Goal: Task Accomplishment & Management: Manage account settings

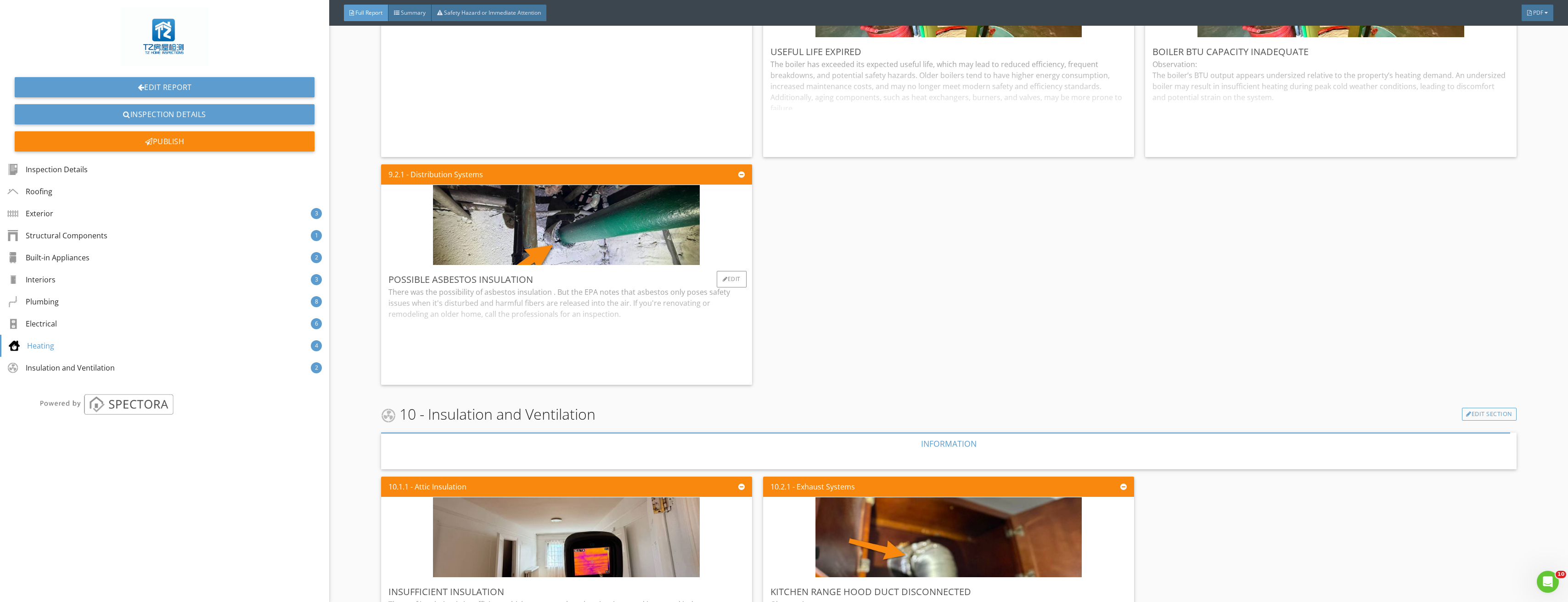
scroll to position [5690, 0]
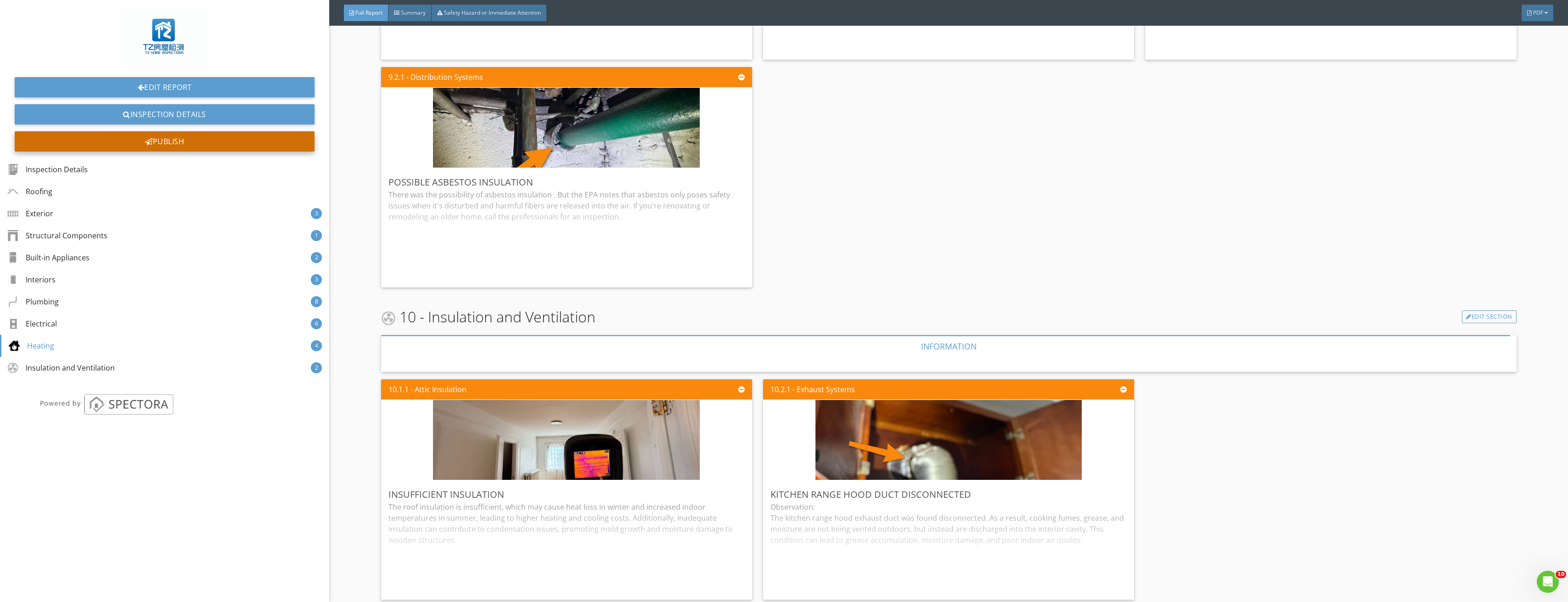
click at [156, 139] on div "Publish" at bounding box center [164, 141] width 299 height 20
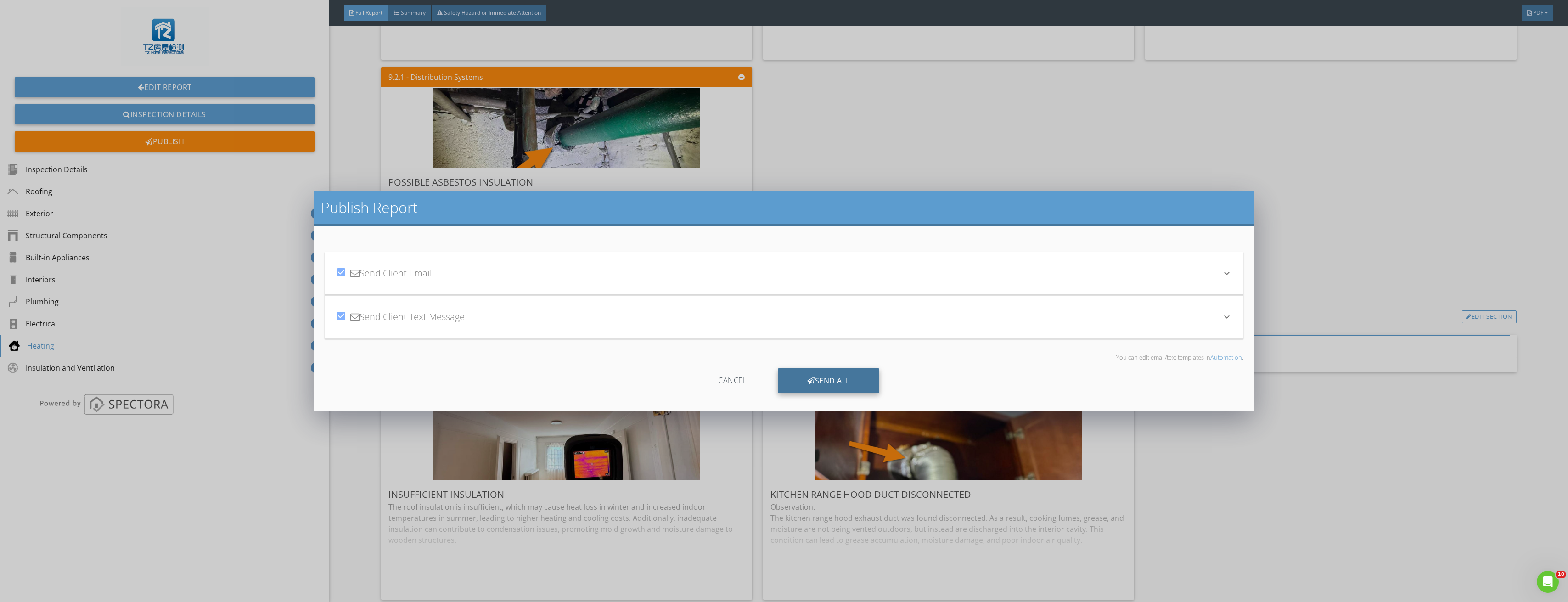
click at [837, 371] on div "Send All" at bounding box center [828, 380] width 102 height 25
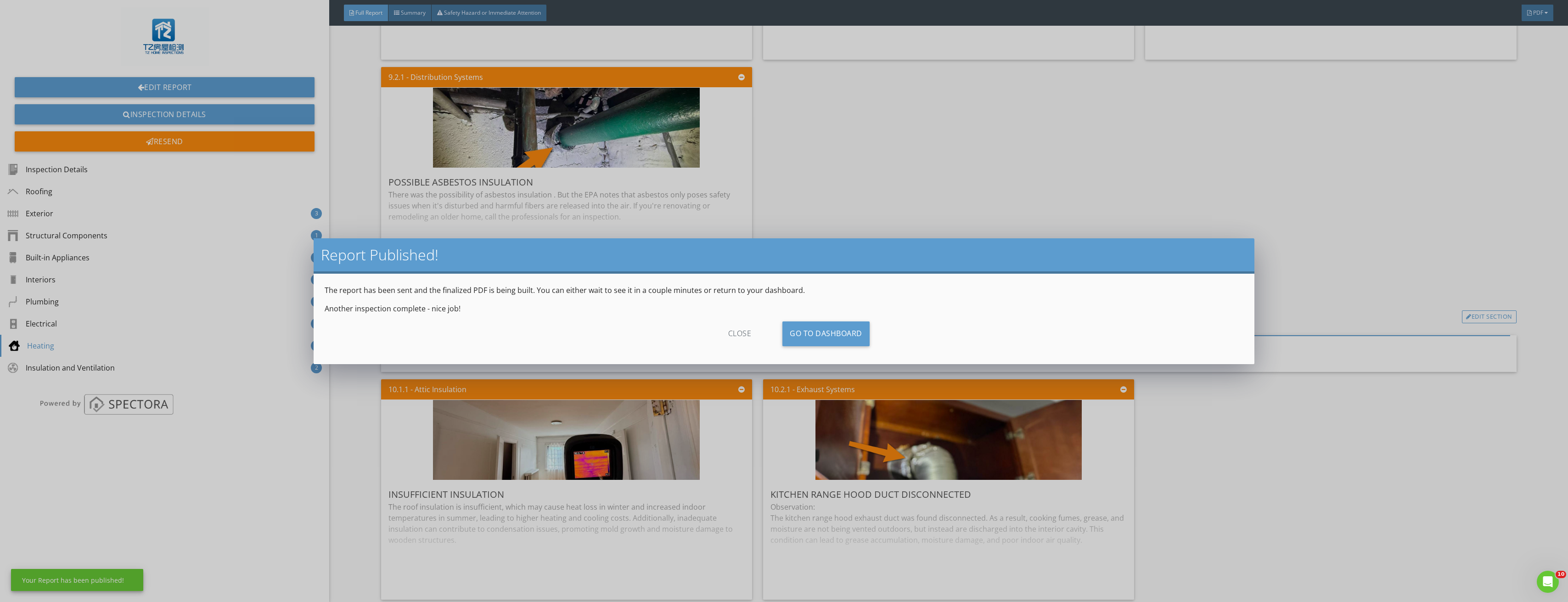
click at [728, 334] on div "close" at bounding box center [740, 334] width 82 height 25
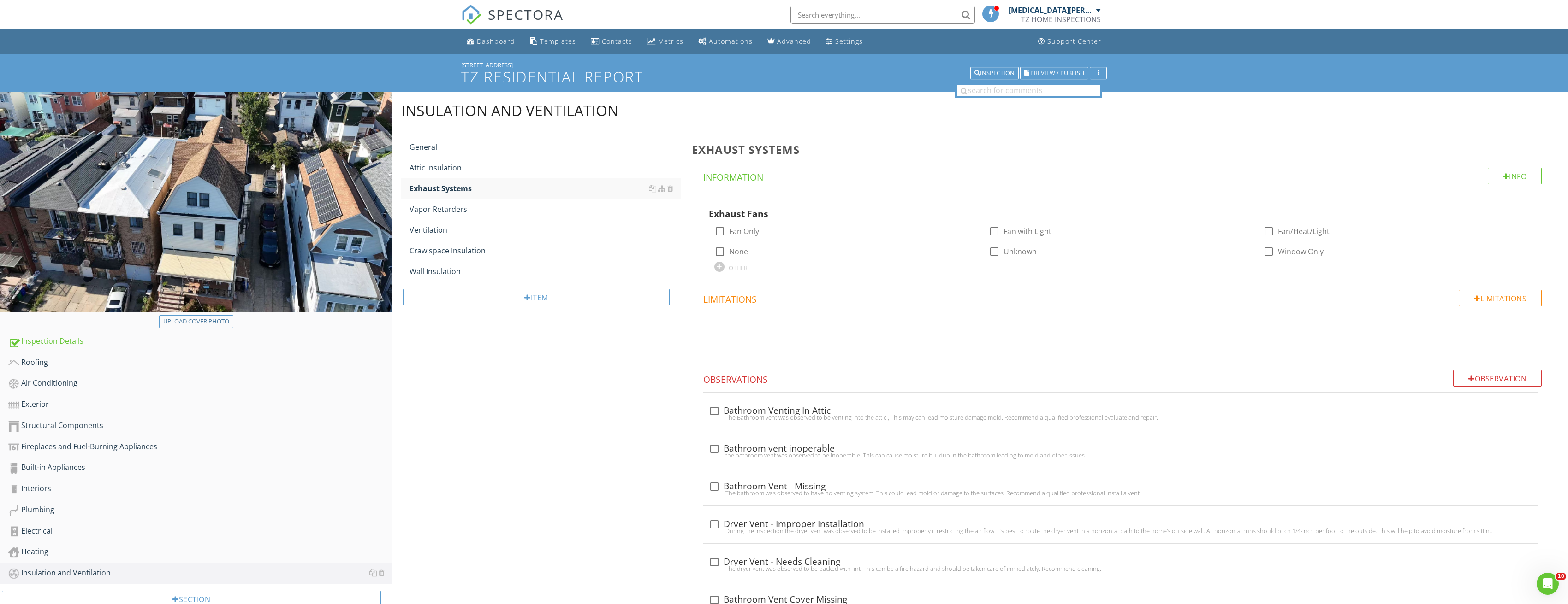
click at [487, 38] on div "Dashboard" at bounding box center [496, 41] width 39 height 9
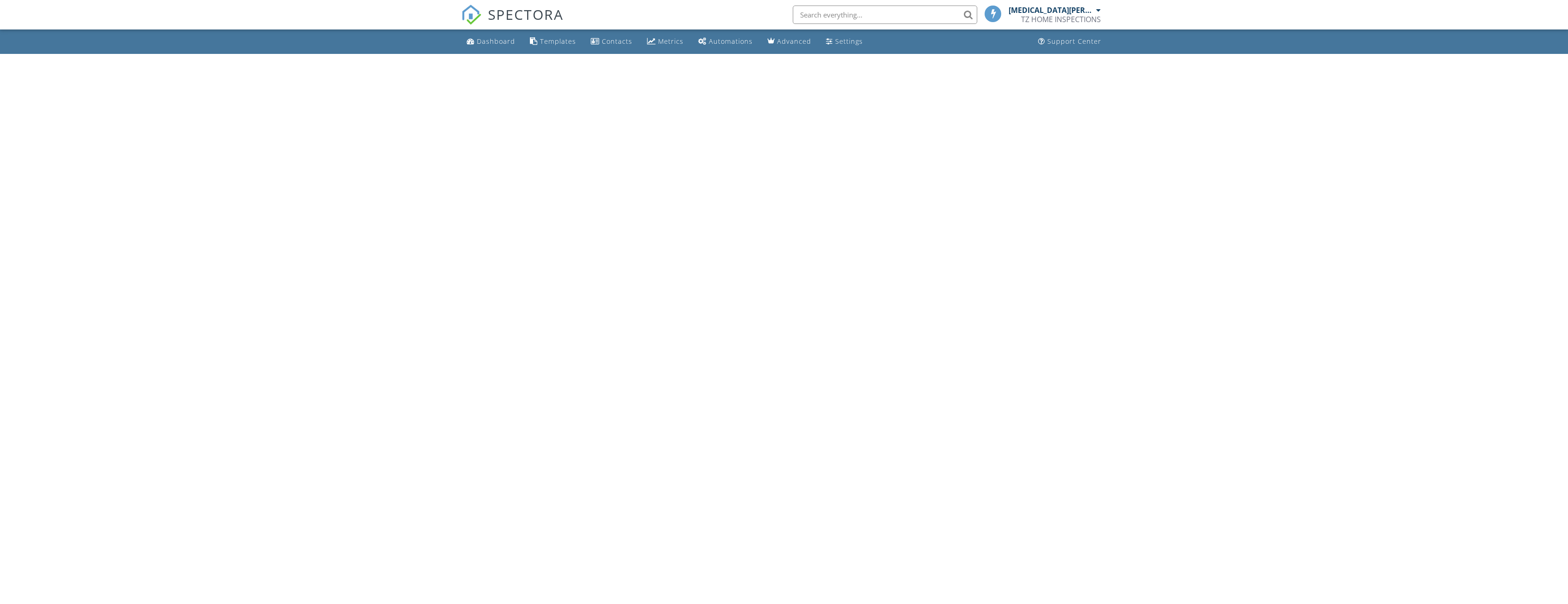
click at [487, 41] on div "Dashboard" at bounding box center [496, 41] width 39 height 9
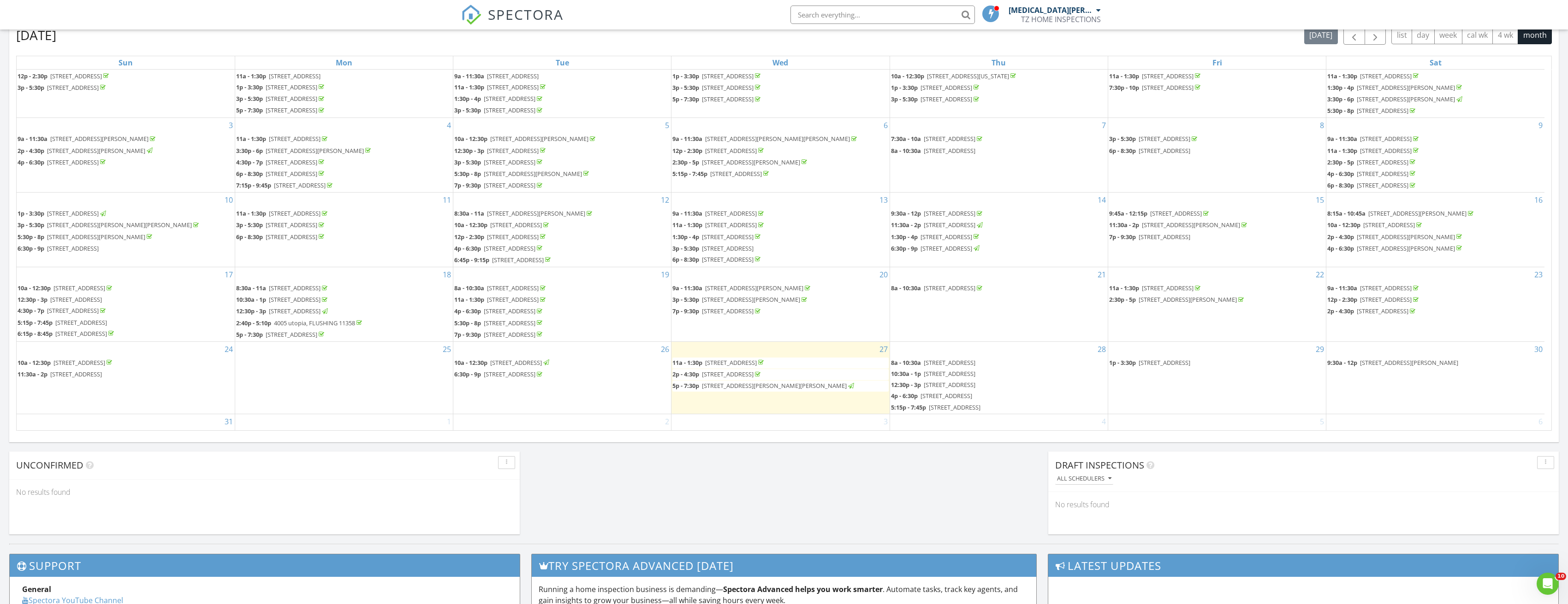
scroll to position [28, 0]
